Goal: Navigation & Orientation: Understand site structure

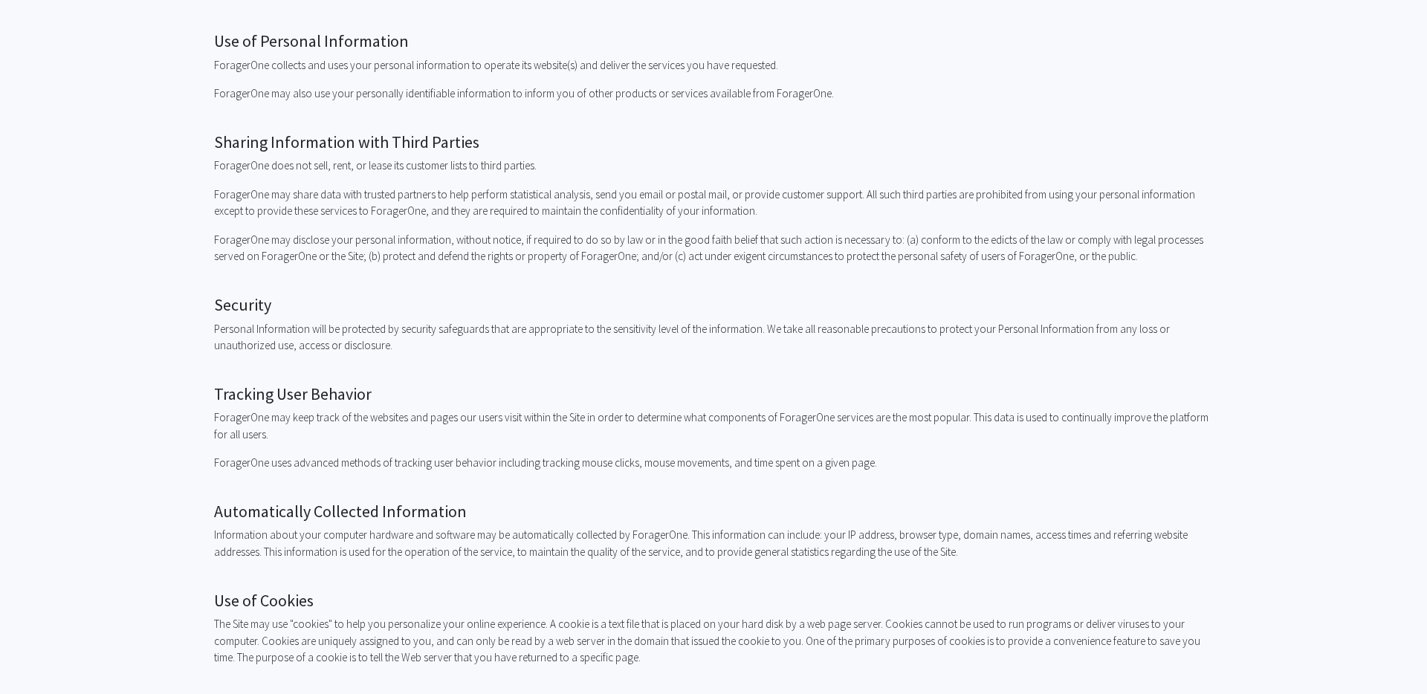
scroll to position [1310, 0]
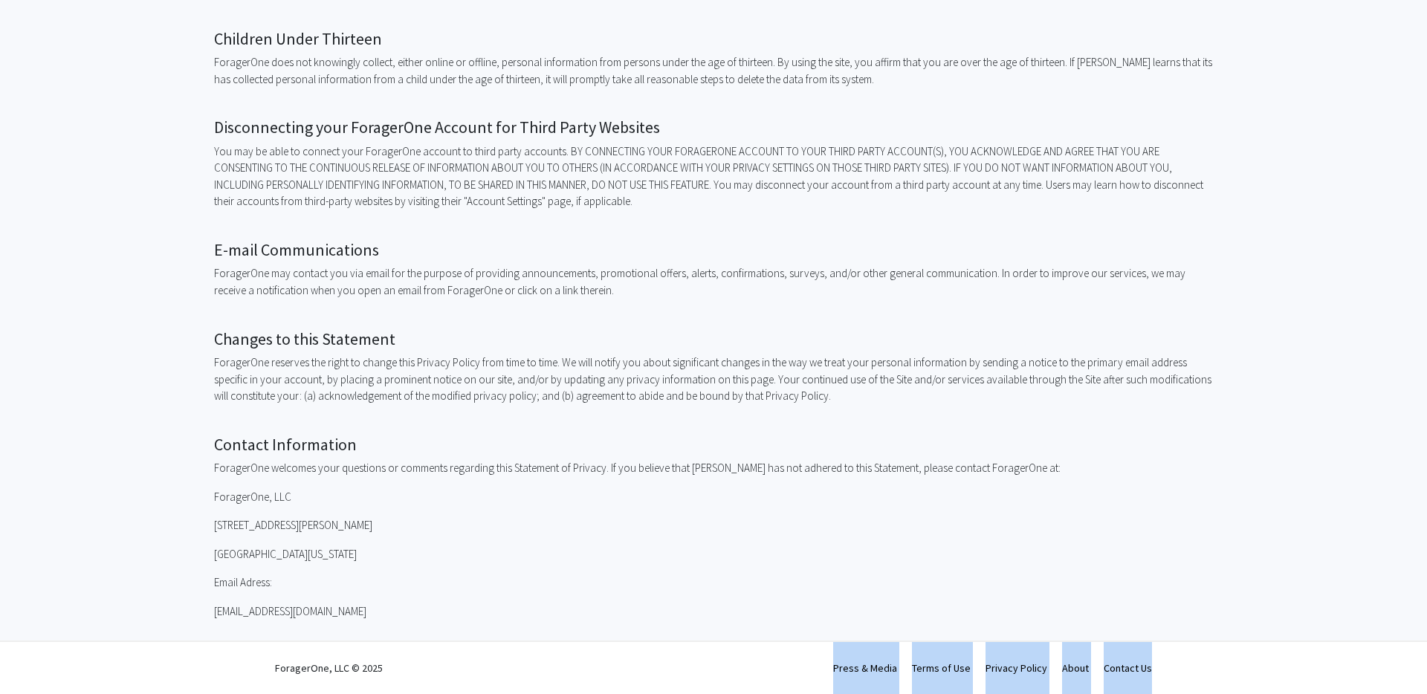
drag, startPoint x: 824, startPoint y: 665, endPoint x: 1237, endPoint y: 669, distance: 412.5
click at [1237, 669] on div "ForagerOne, LLC © 2025 Press & Media Terms of Use Privacy Policy About Contact …" at bounding box center [713, 668] width 1427 height 54
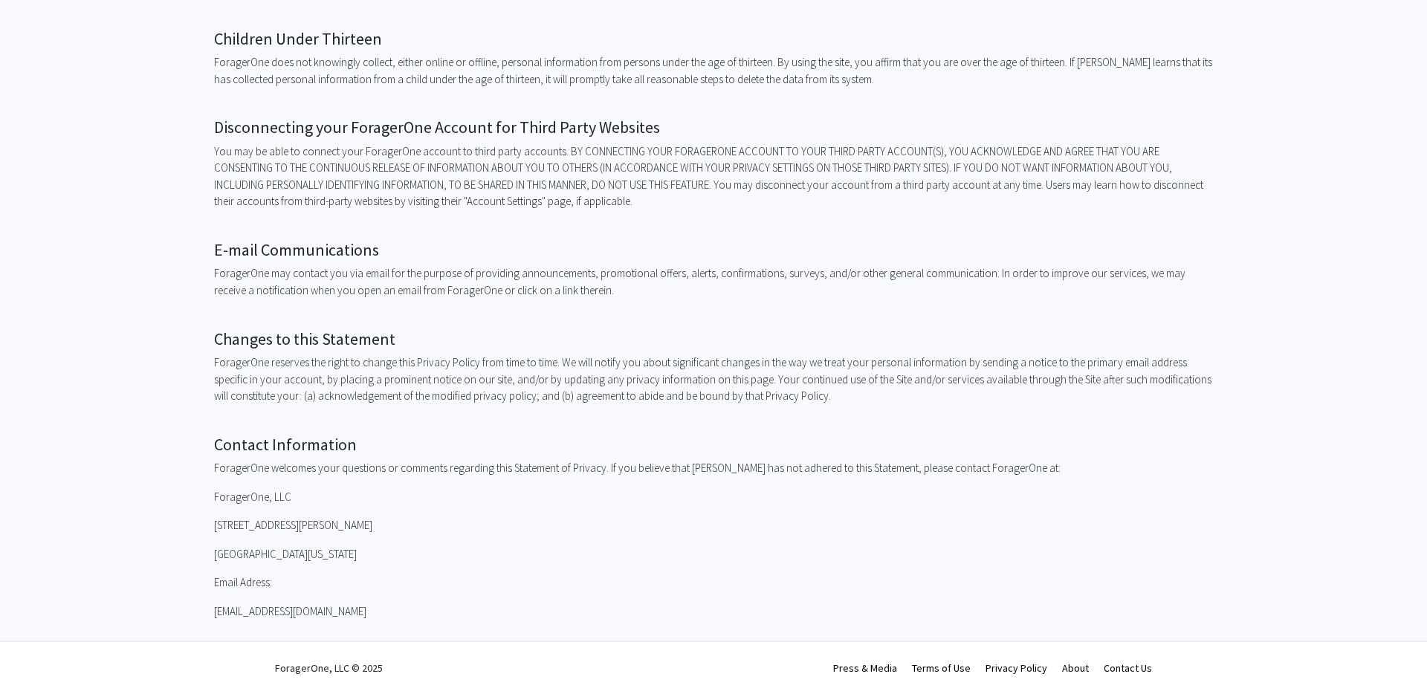
click at [1111, 469] on p "ForagerOne welcomes your questions or comments regarding this Statement of Priv…" at bounding box center [713, 468] width 999 height 17
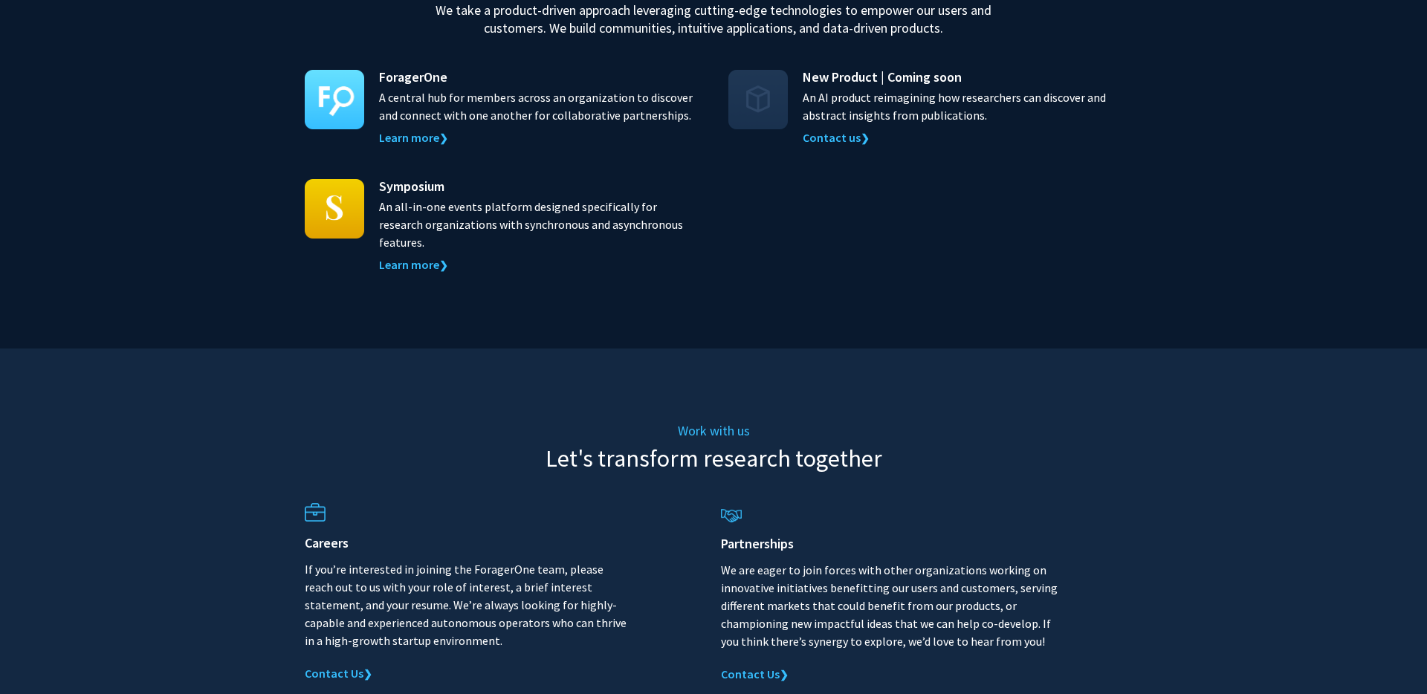
scroll to position [1570, 0]
